Goal: Ask a question

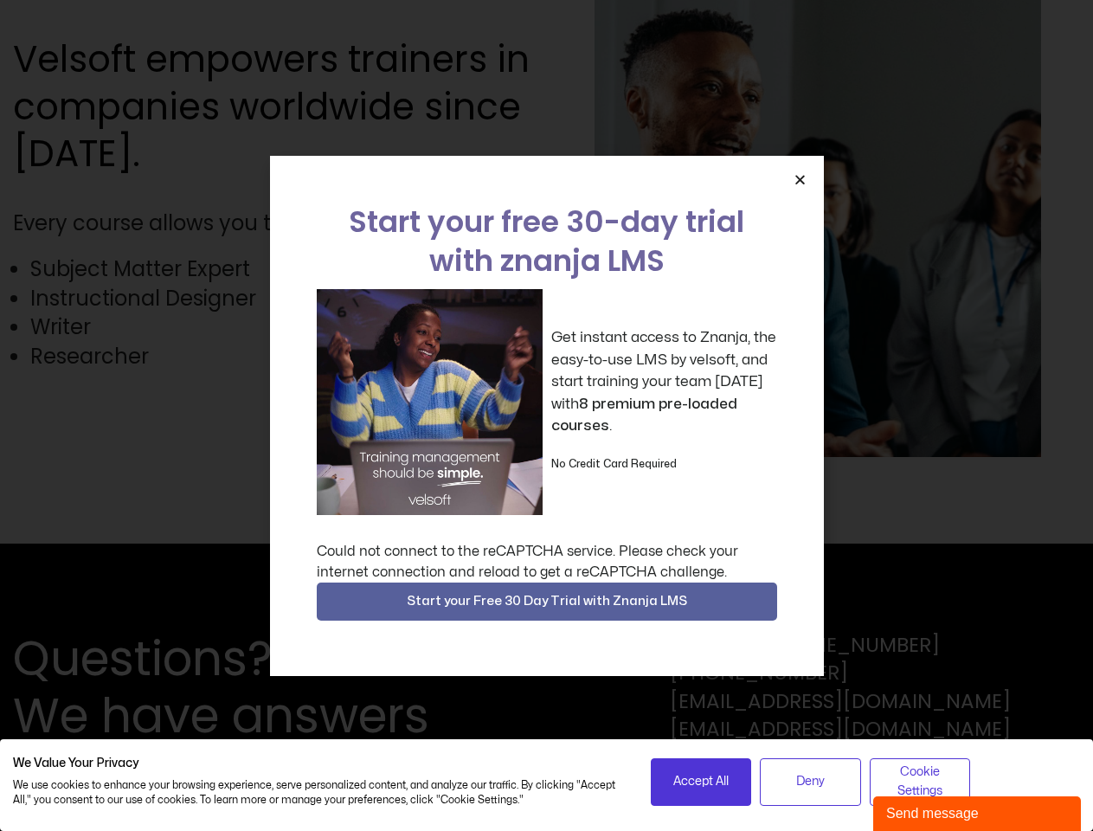
click at [546, 415] on div "Get instant access to Znanja, the easy-to-use LMS by velsoft, and start trainin…" at bounding box center [547, 402] width 461 height 226
click at [800, 179] on icon "Close" at bounding box center [800, 179] width 13 height 13
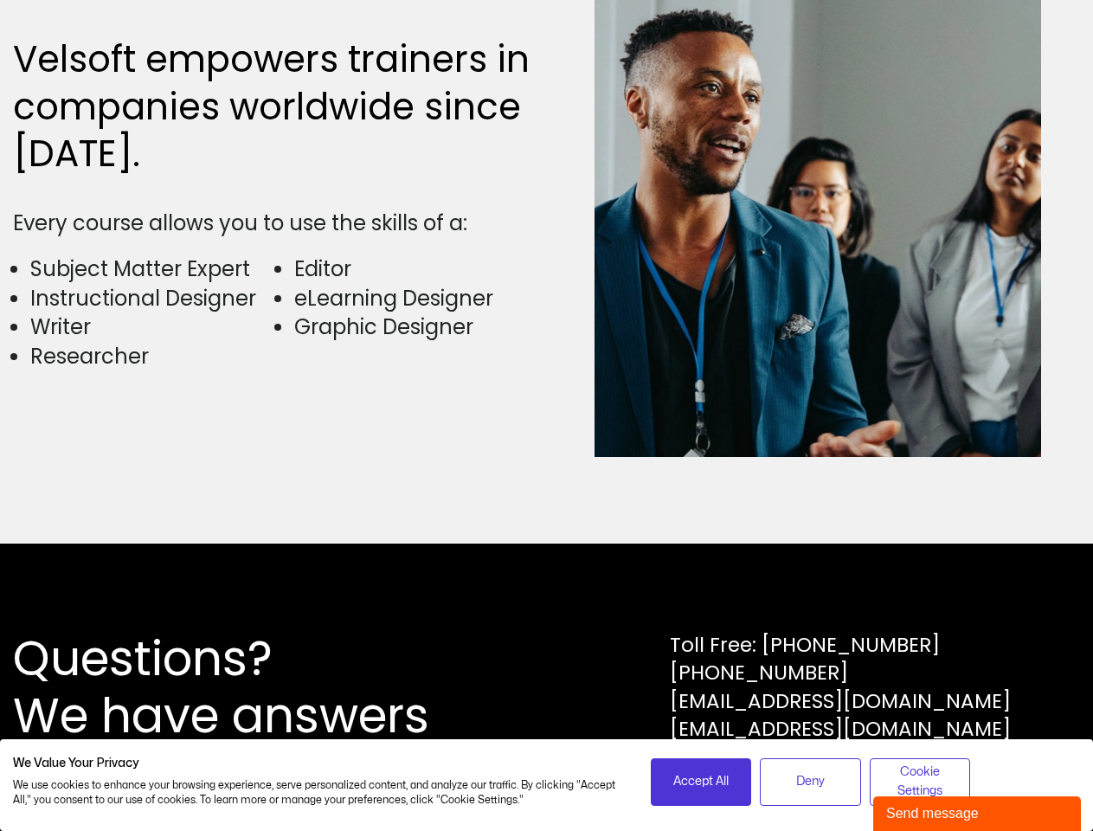
click at [547, 602] on div "Questions? We have answers Toll Free: [PHONE_NUMBER] [PHONE_NUMBER] [EMAIL_ADDR…" at bounding box center [546, 687] width 1093 height 287
click at [701, 782] on span "Accept All" at bounding box center [700, 781] width 55 height 19
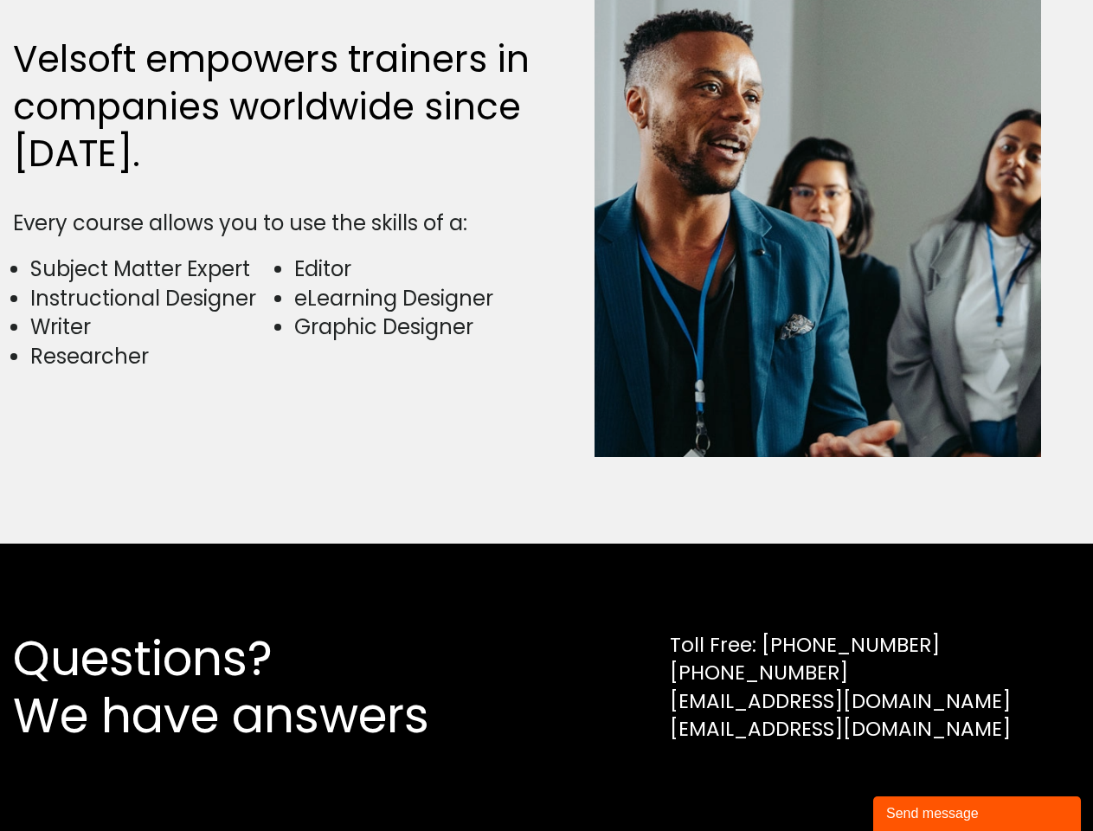
click at [810, 782] on div "Questions? We have answers Toll Free: [PHONE_NUMBER] [PHONE_NUMBER] [EMAIL_ADDR…" at bounding box center [546, 687] width 1093 height 287
click at [920, 782] on div "Questions? We have answers Toll Free: [PHONE_NUMBER] [PHONE_NUMBER] [EMAIL_ADDR…" at bounding box center [546, 687] width 1093 height 287
click at [977, 814] on div "Send message" at bounding box center [977, 813] width 182 height 21
